Goal: Use online tool/utility: Utilize a website feature to perform a specific function

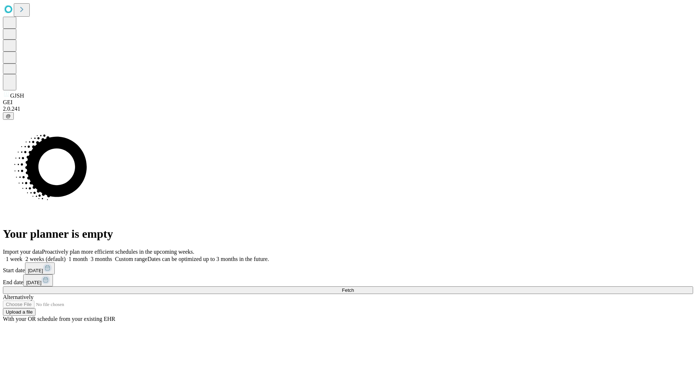
click at [354, 287] on span "Fetch" at bounding box center [348, 289] width 12 height 5
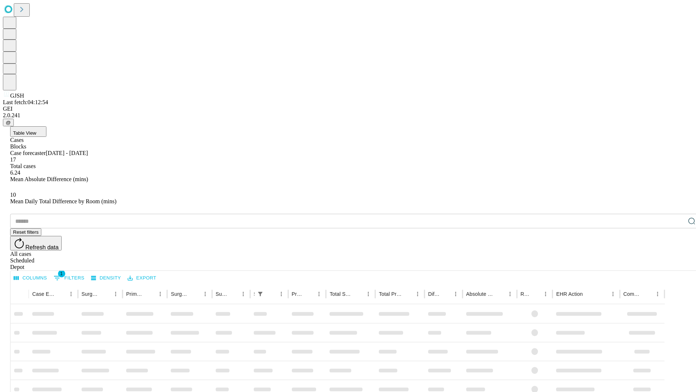
click at [36, 130] on span "Table View" at bounding box center [24, 132] width 23 height 5
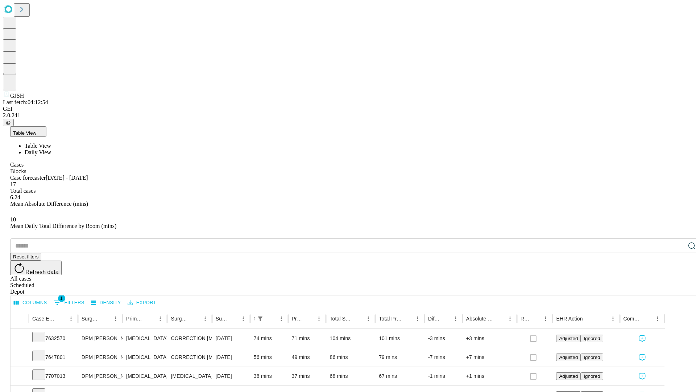
click at [51, 149] on span "Daily View" at bounding box center [38, 152] width 26 height 6
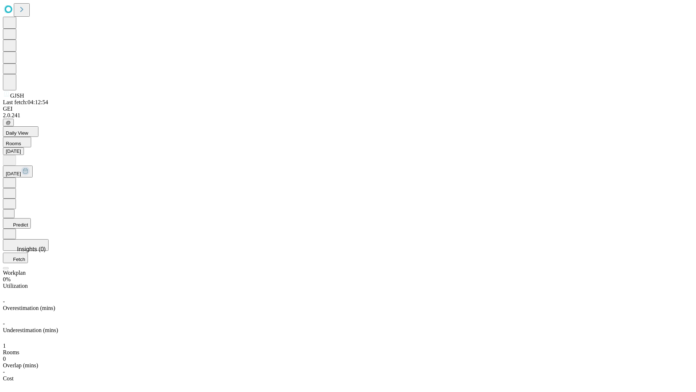
click at [31, 218] on button "Predict" at bounding box center [17, 223] width 28 height 11
